Goal: Information Seeking & Learning: Understand process/instructions

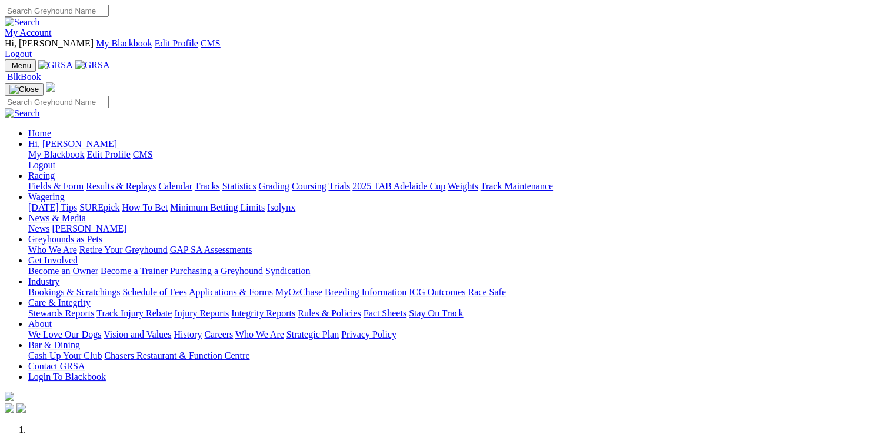
click at [361, 308] on link "Rules & Policies" at bounding box center [330, 313] width 64 height 10
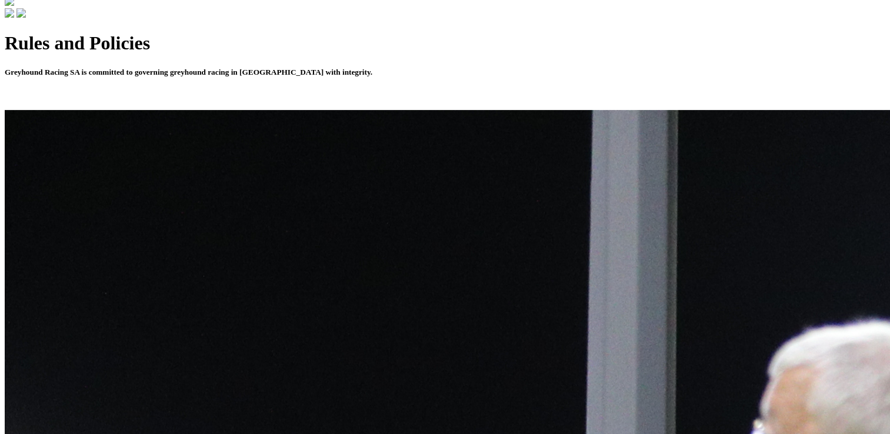
scroll to position [412, 0]
